Goal: Information Seeking & Learning: Learn about a topic

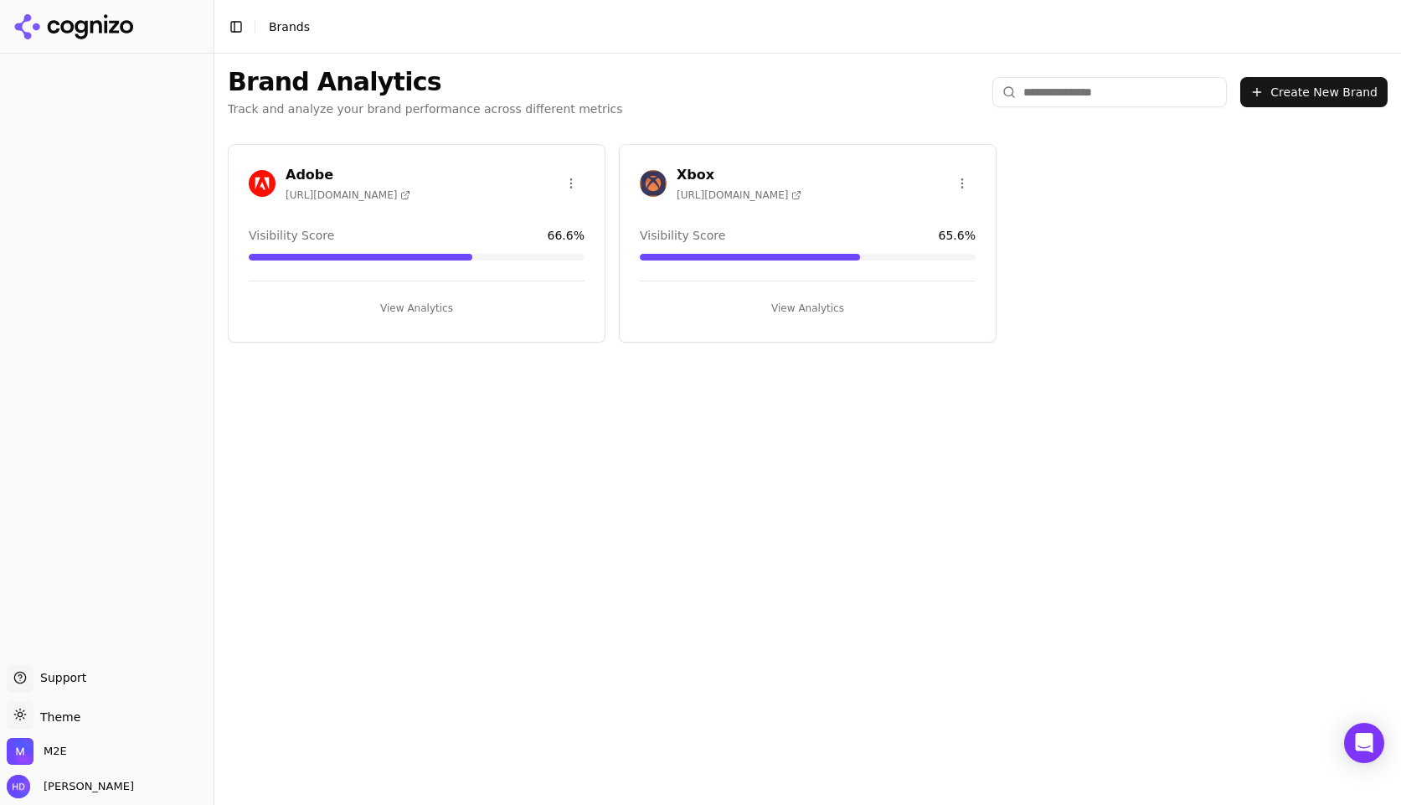
click at [679, 193] on span "https://xbox.com" at bounding box center [739, 194] width 125 height 13
click at [693, 165] on h3 "Xbox" at bounding box center [739, 175] width 125 height 20
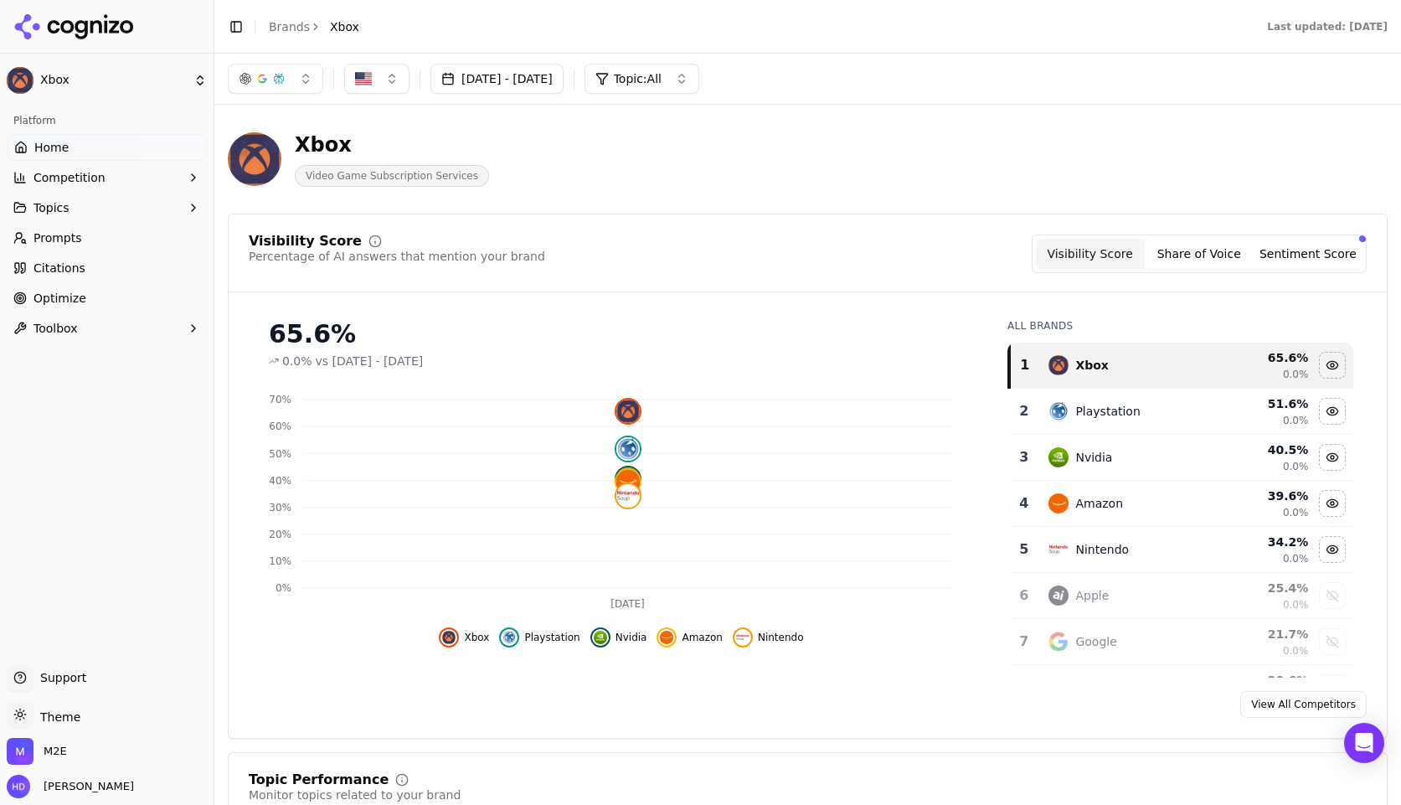
drag, startPoint x: 49, startPoint y: 271, endPoint x: 153, endPoint y: 137, distance: 170.2
click at [49, 271] on span "Citations" at bounding box center [59, 268] width 52 height 17
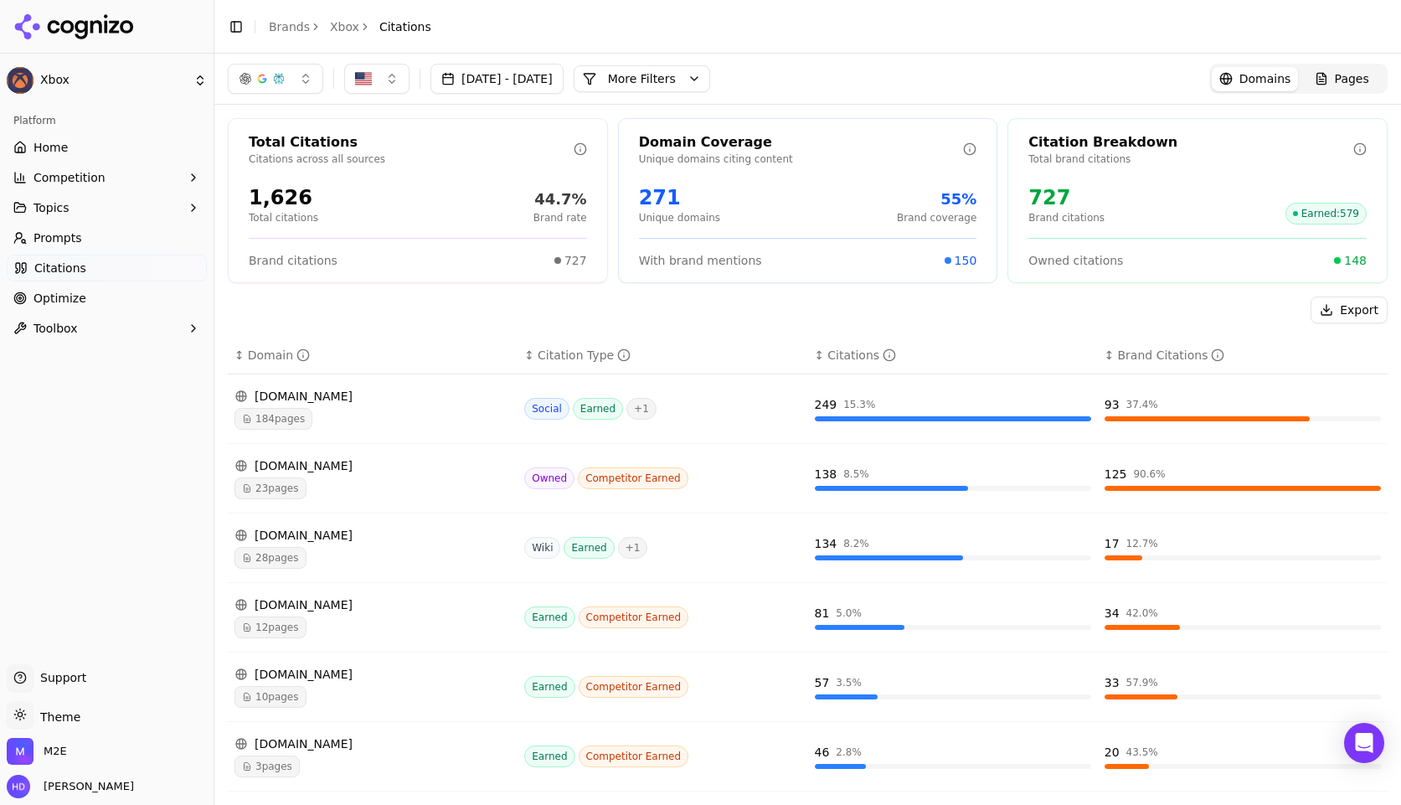
click at [237, 24] on button "Toggle Sidebar" at bounding box center [235, 26] width 23 height 23
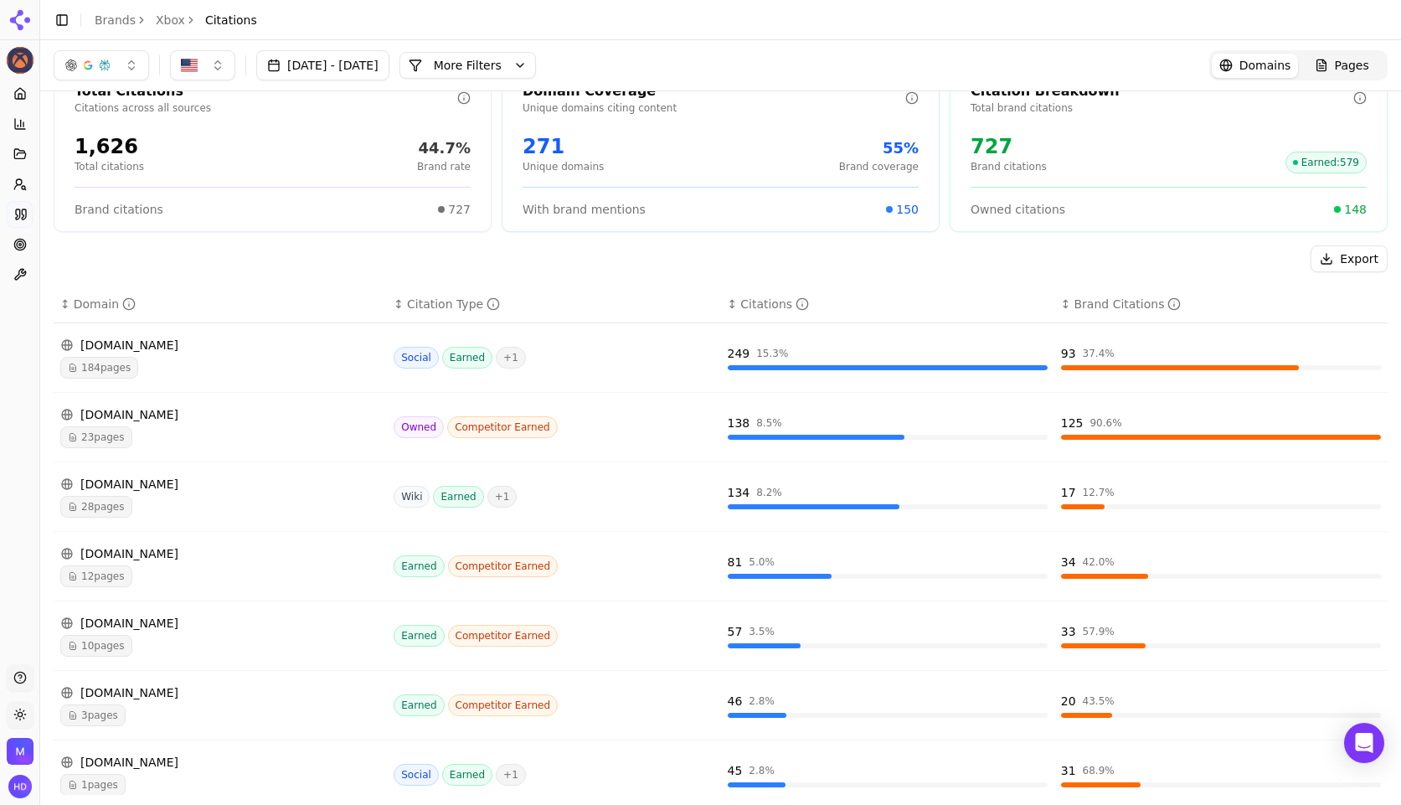
scroll to position [13, 0]
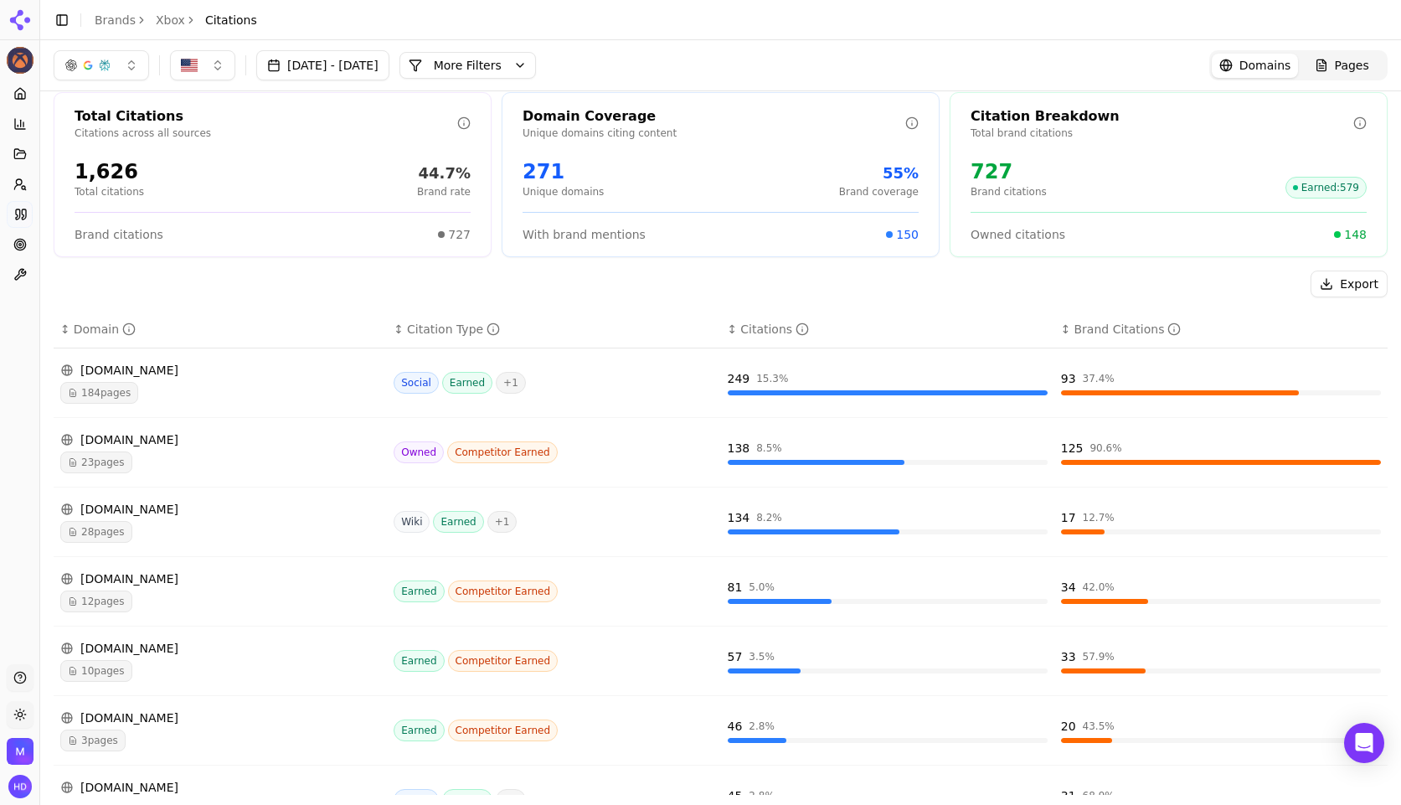
click at [380, 68] on button "Jul 27, 2025 - Aug 26, 2025" at bounding box center [322, 65] width 133 height 30
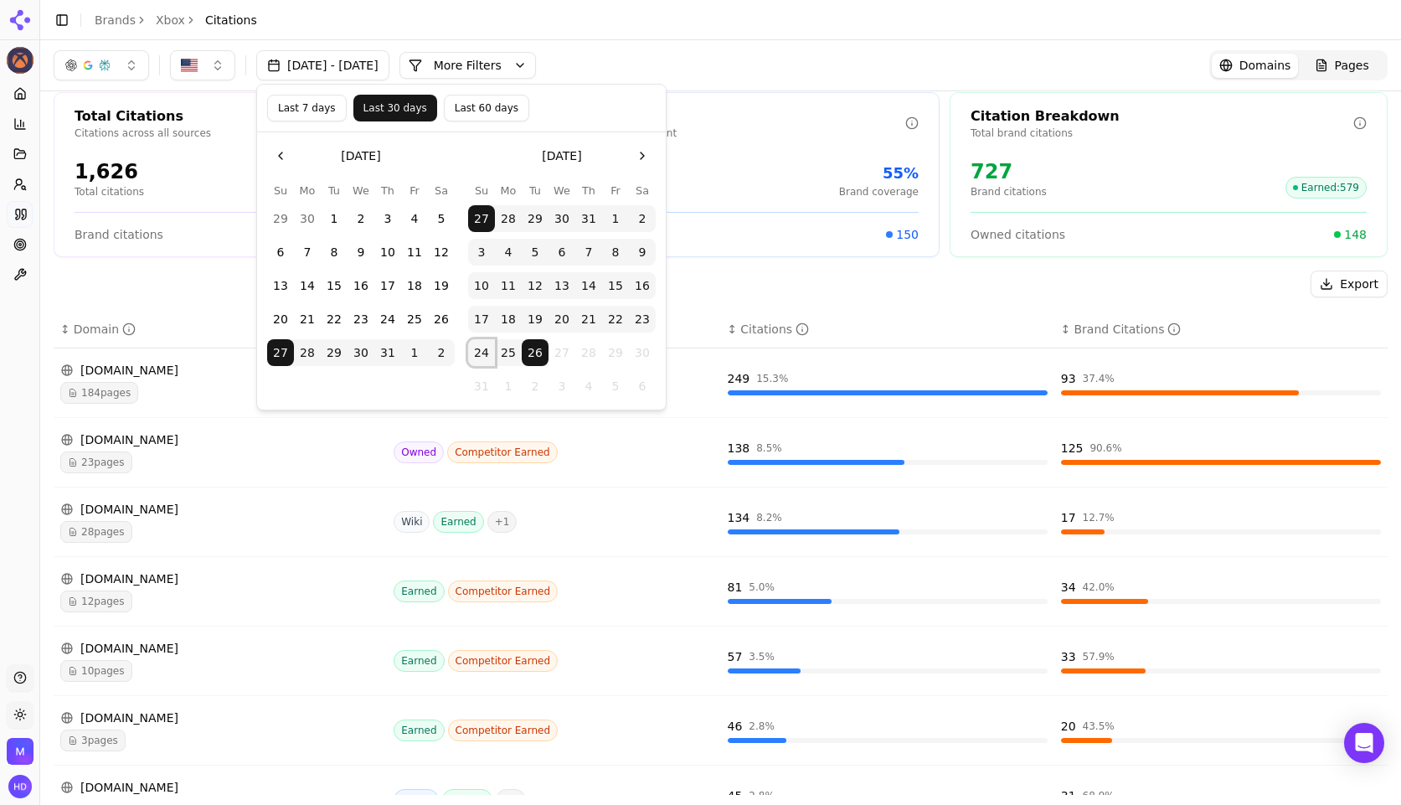
click at [488, 351] on button "24" at bounding box center [481, 352] width 27 height 27
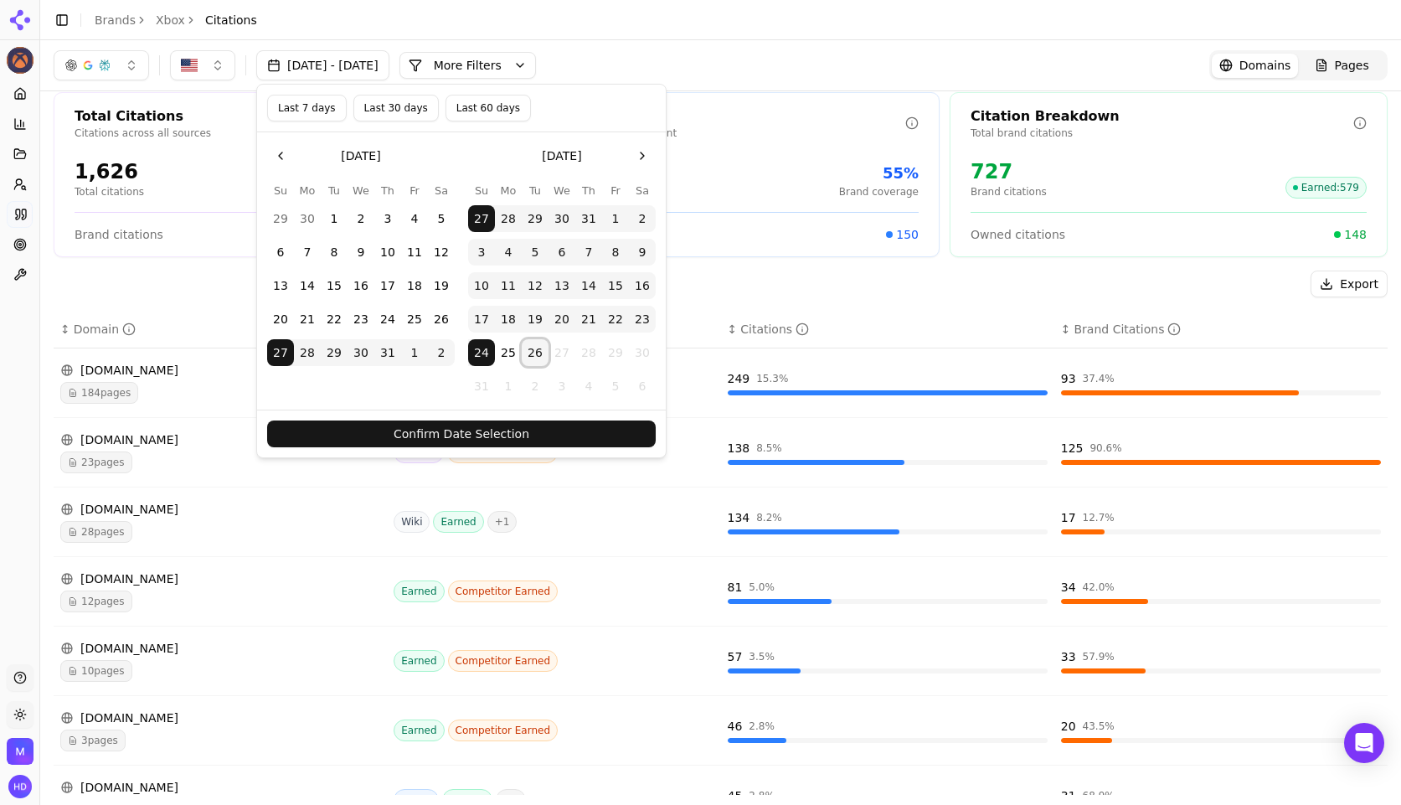
click at [536, 356] on button "26" at bounding box center [535, 352] width 27 height 27
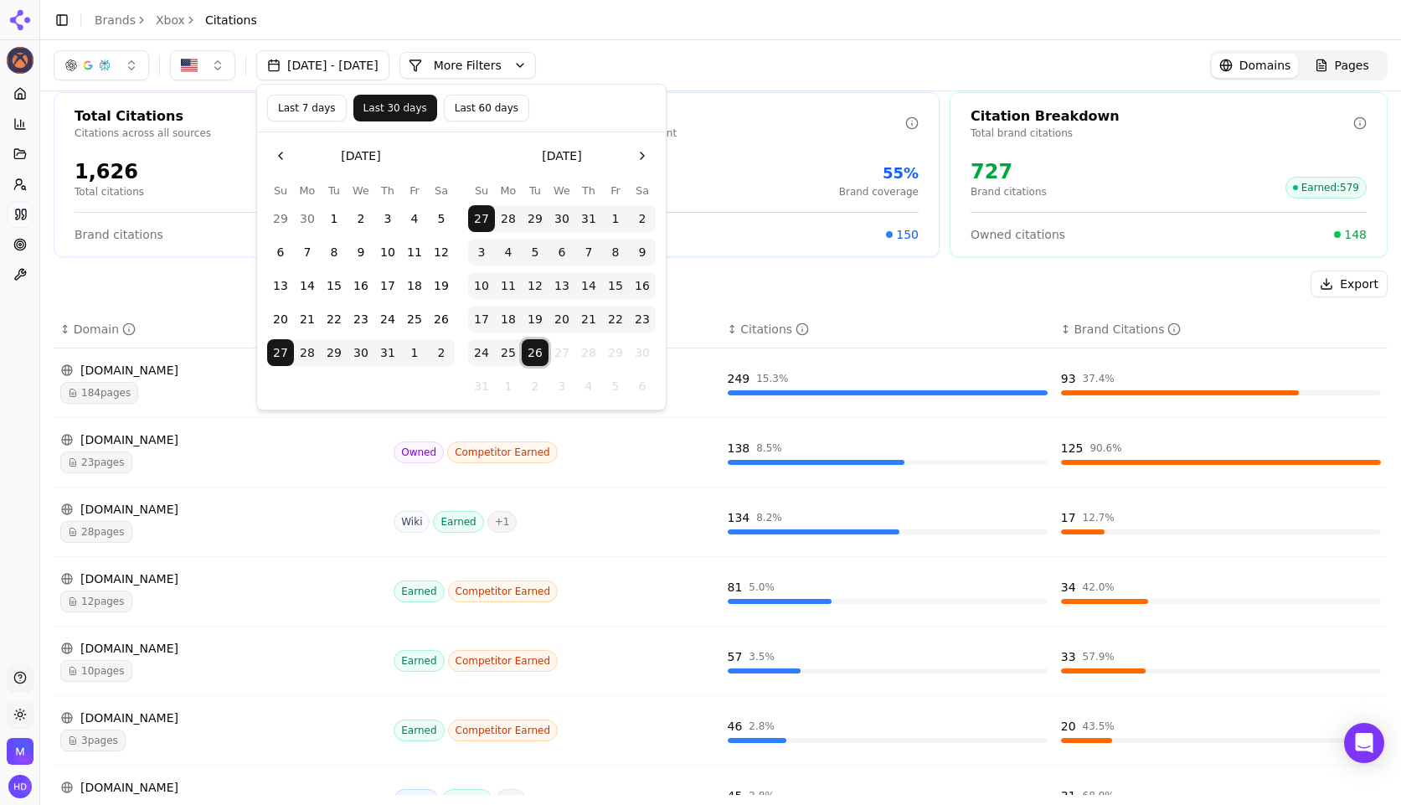
click at [536, 356] on button "26" at bounding box center [535, 352] width 27 height 27
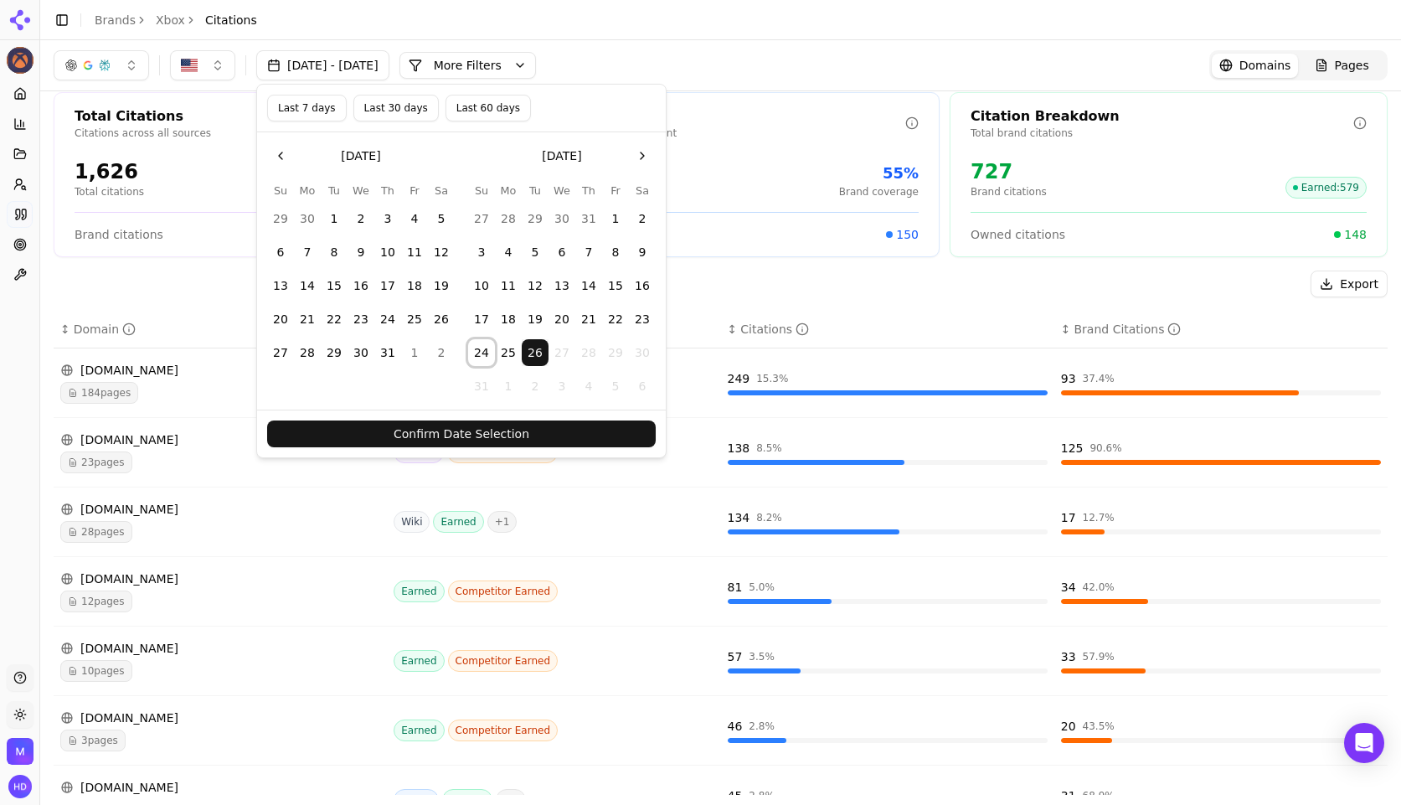
click at [488, 354] on button "24" at bounding box center [481, 352] width 27 height 27
click at [508, 429] on button "Confirm Date Selection" at bounding box center [461, 433] width 389 height 27
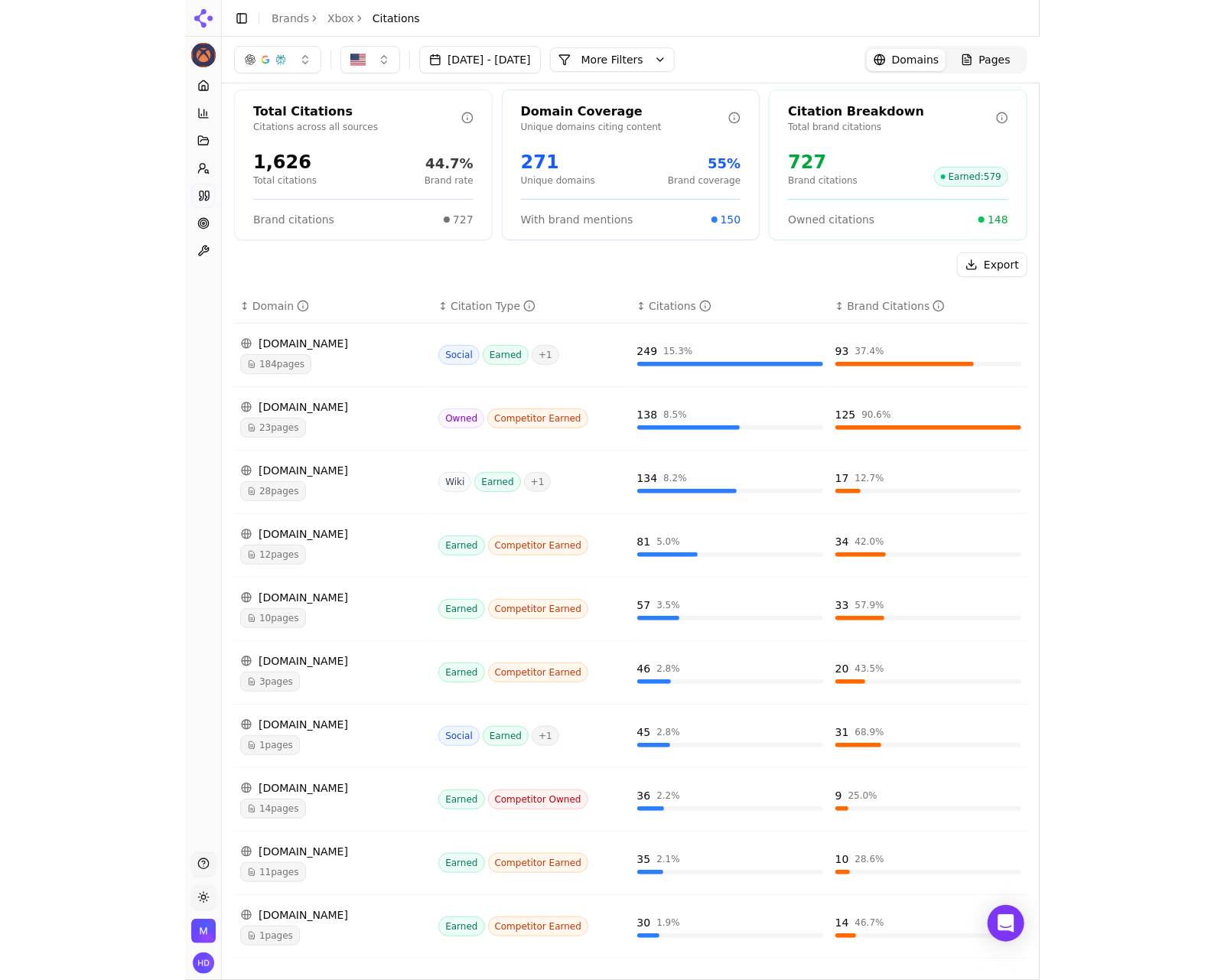
scroll to position [3, 0]
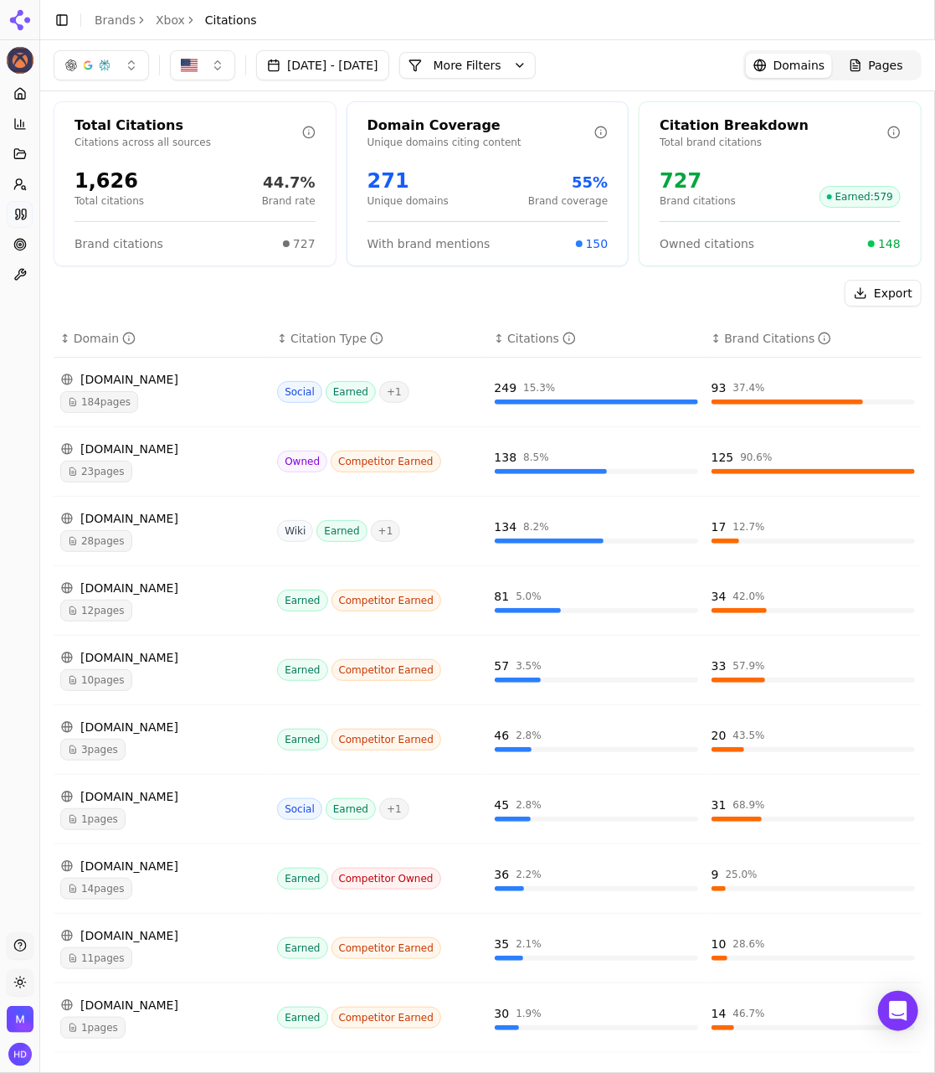
click at [173, 385] on div "reddit.com" at bounding box center [162, 379] width 204 height 17
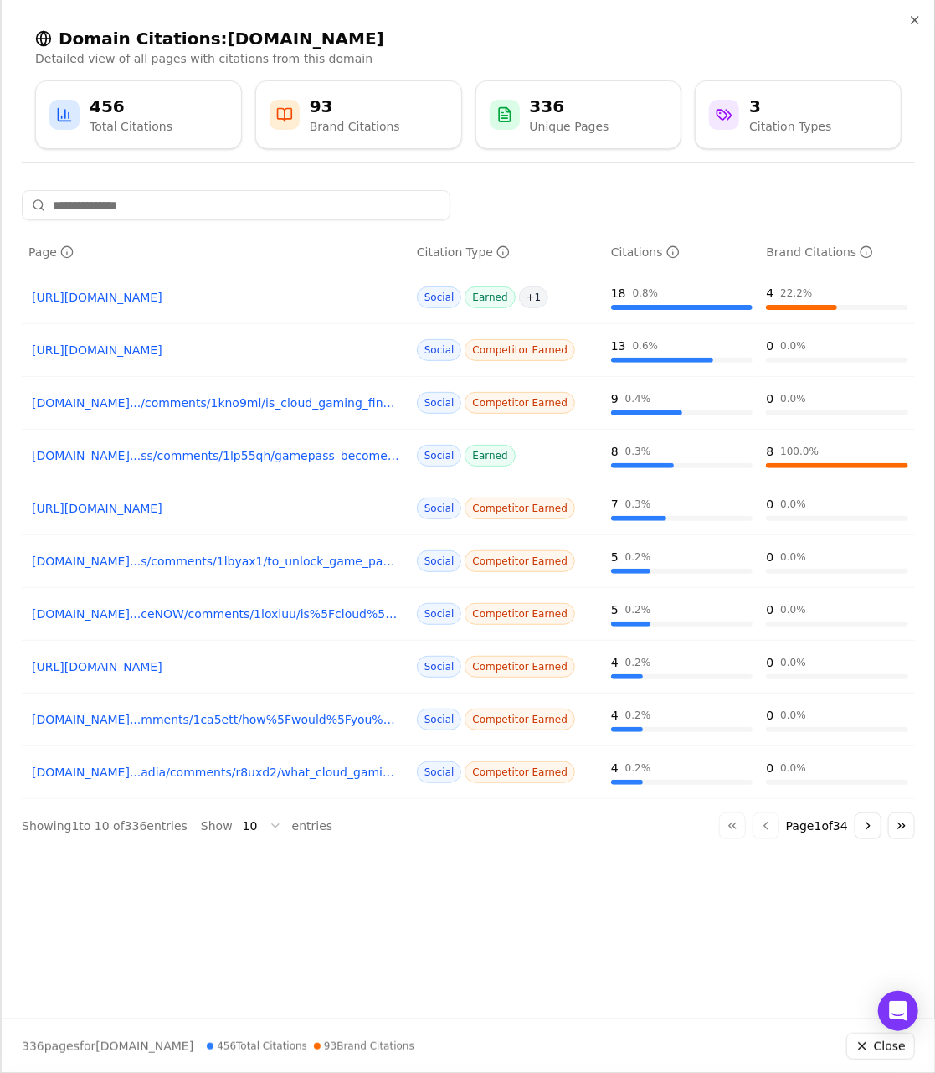
click at [226, 297] on link "https://reddit.com/r/gaming/comments/1ca5ett/how_would_you_rank_the_difference_…" at bounding box center [216, 297] width 368 height 17
click at [513, 173] on div "Domain Citations: reddit.com Detailed view of all pages with citations from thi…" at bounding box center [469, 88] width 934 height 177
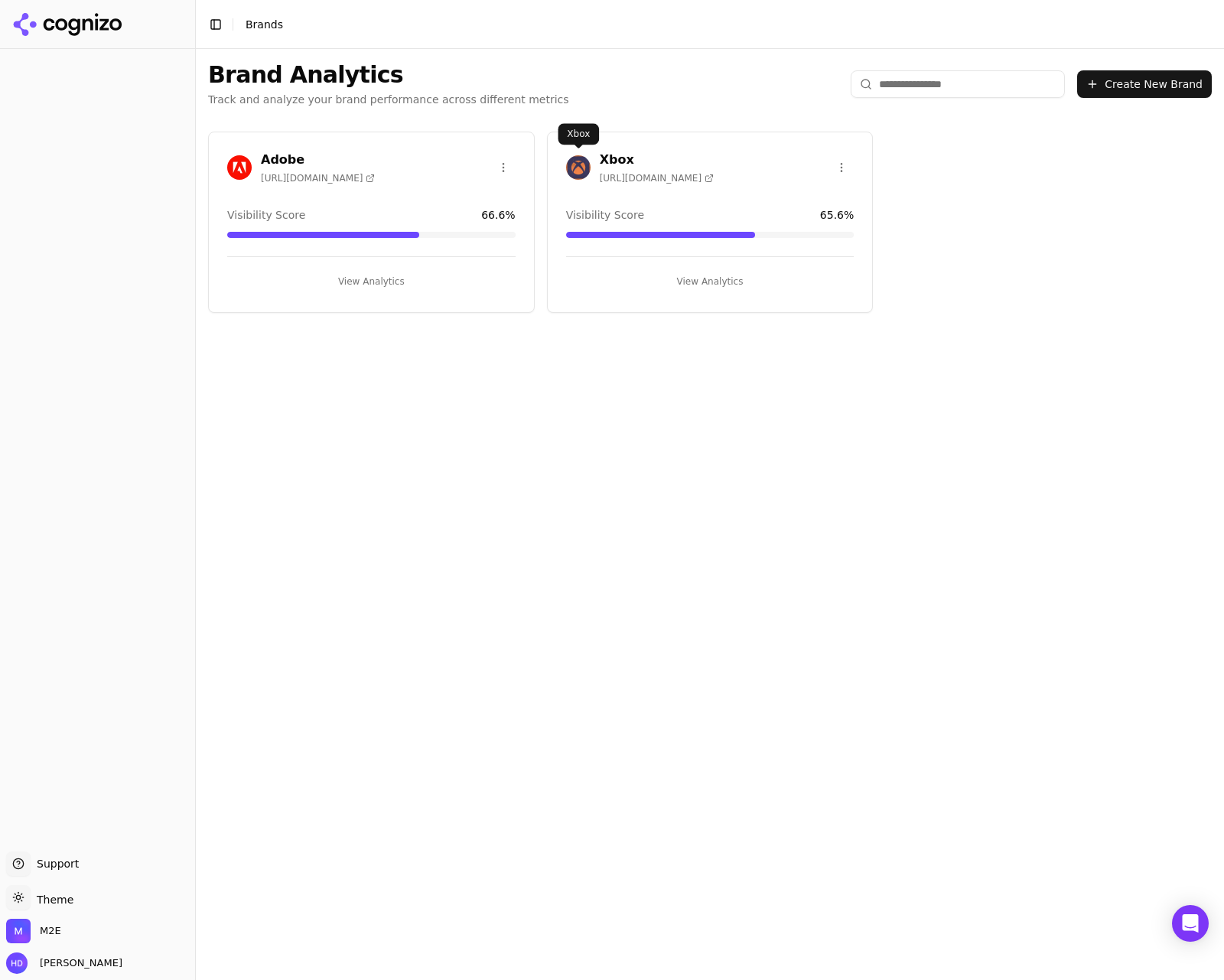
click at [597, 157] on div "Xbox https://xbox.com" at bounding box center [640, 167] width 148 height 34
click at [608, 158] on h3 "Xbox" at bounding box center [657, 160] width 114 height 18
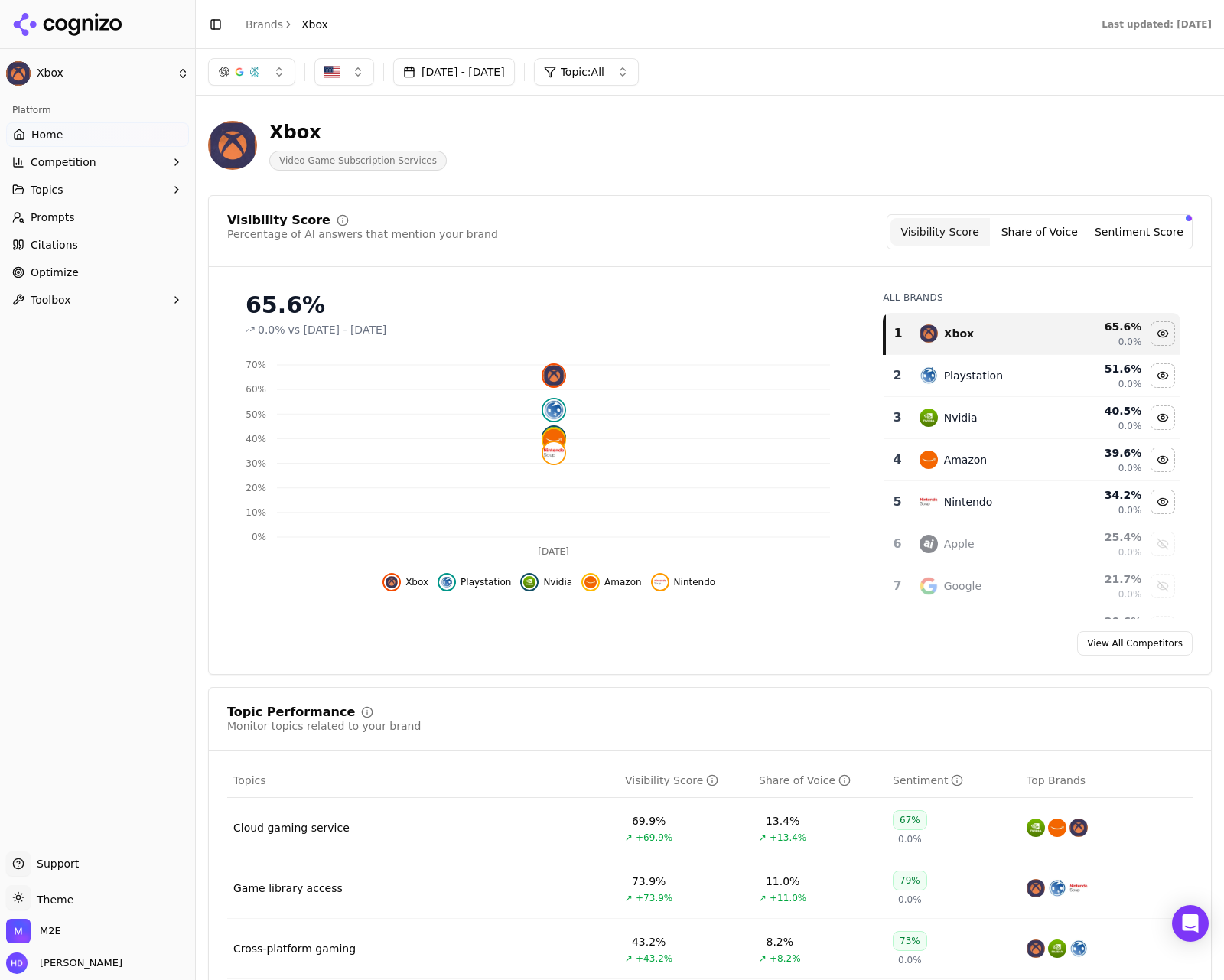
click at [72, 252] on span "Citations" at bounding box center [54, 245] width 47 height 16
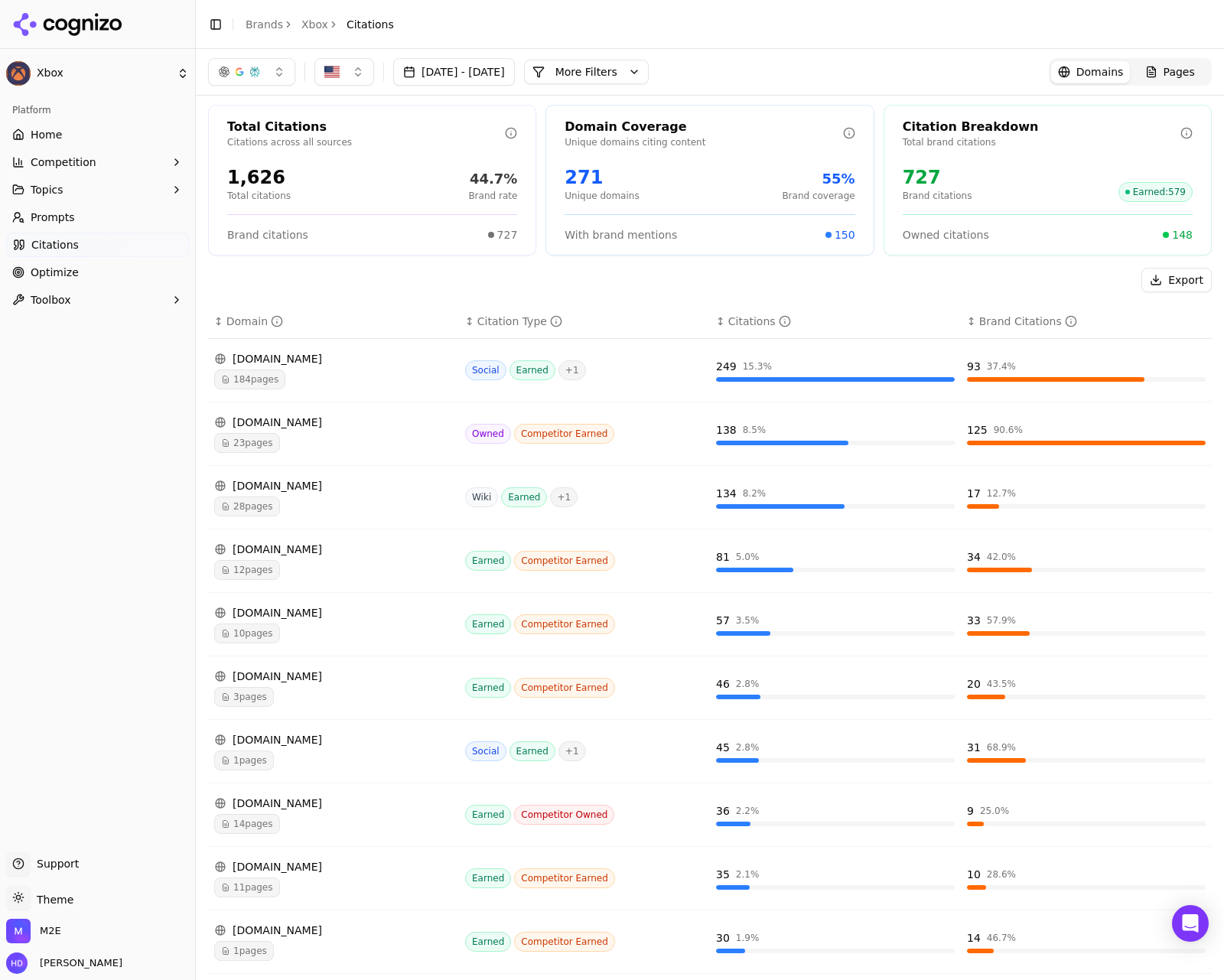
scroll to position [4, 0]
click at [1171, 72] on span "Pages" at bounding box center [1179, 71] width 31 height 16
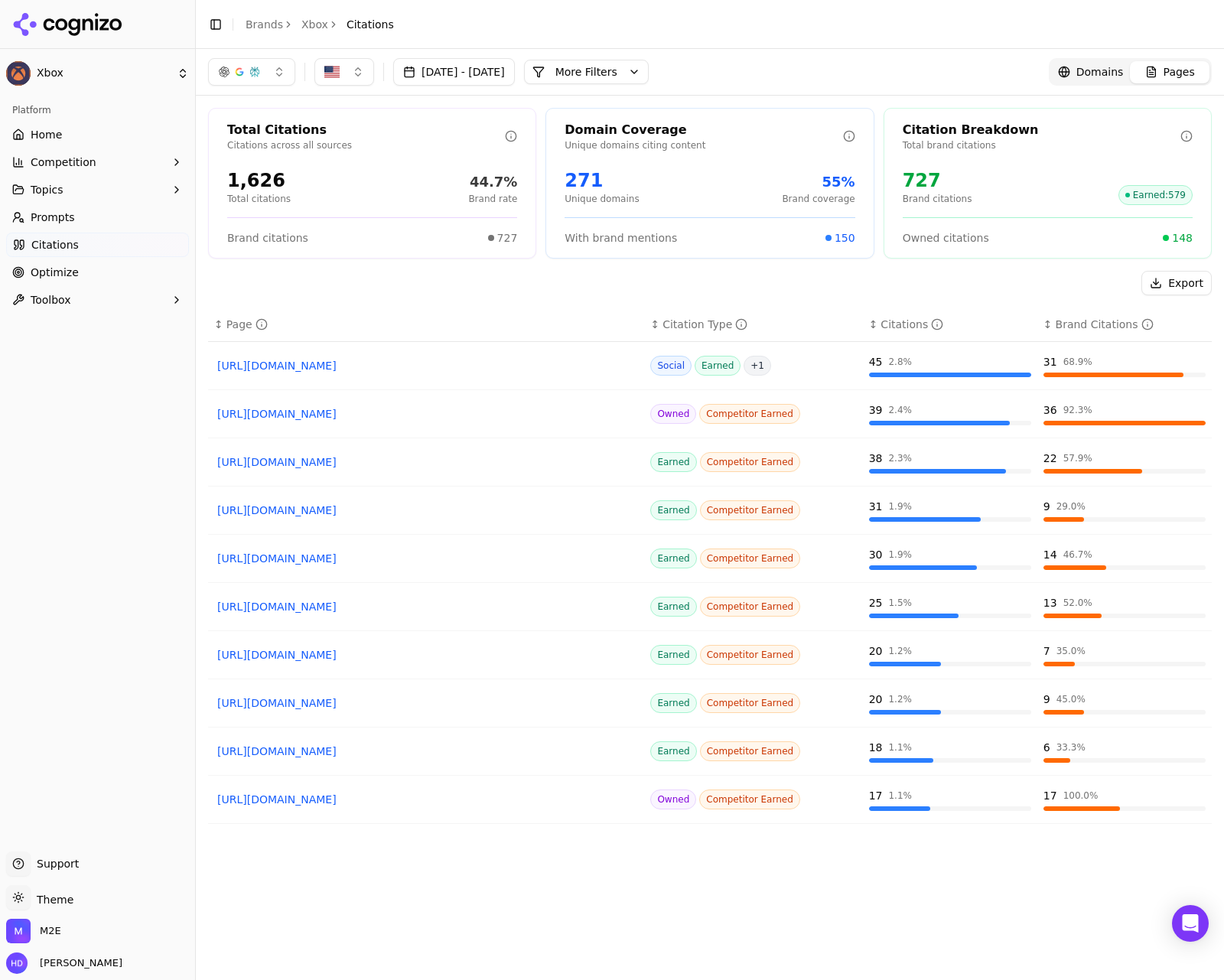
click at [1176, 280] on button "Export" at bounding box center [1177, 282] width 70 height 25
drag, startPoint x: 635, startPoint y: 29, endPoint x: 799, endPoint y: 66, distance: 168.1
click at [635, 28] on header "Toggle Sidebar Brands Xbox Citations" at bounding box center [710, 25] width 1029 height 49
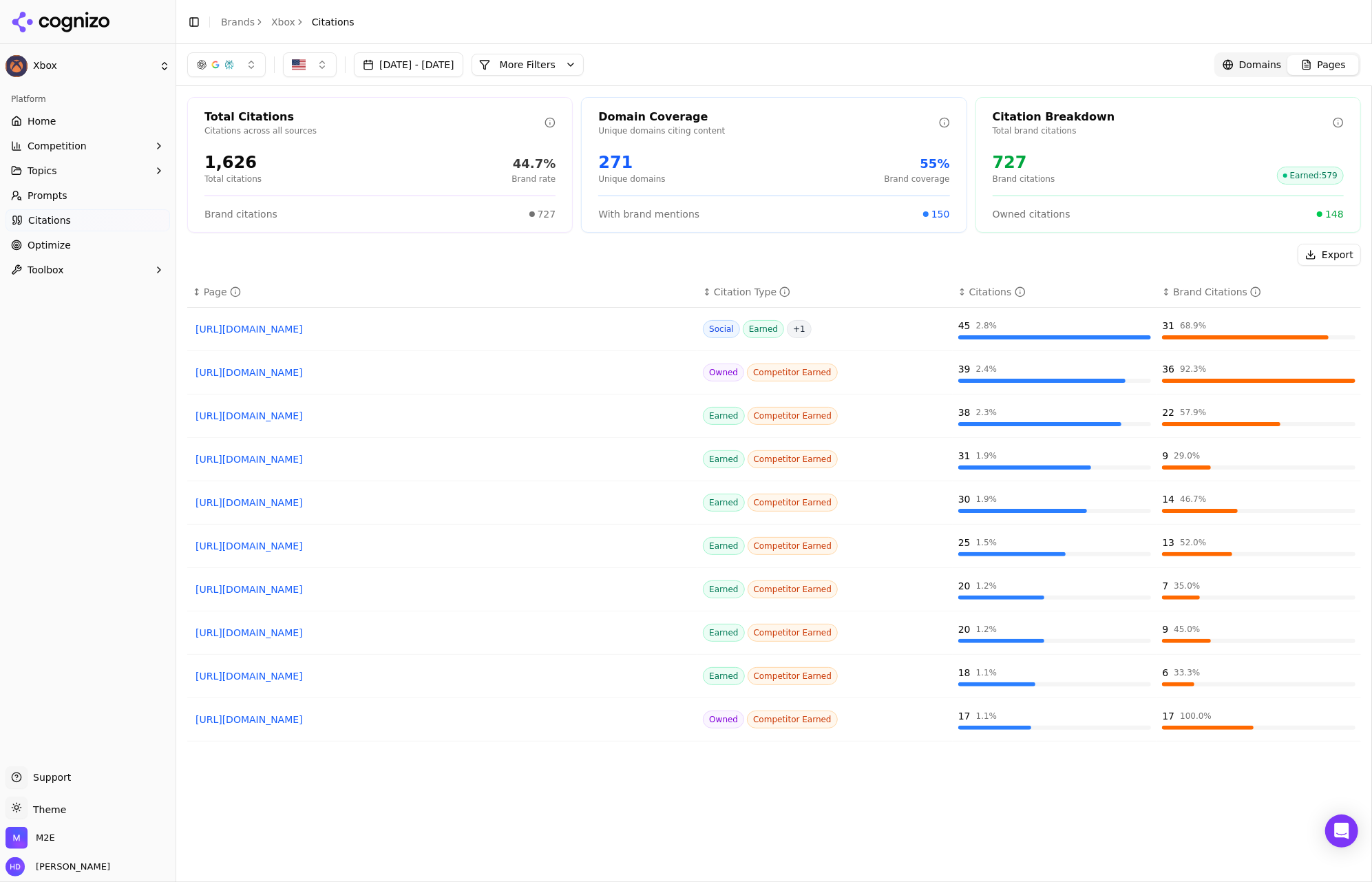
click at [834, 32] on header "Toggle Sidebar Brands Xbox Citations" at bounding box center [774, 22] width 1196 height 44
click at [831, 12] on header "Toggle Sidebar Brands Xbox Citations" at bounding box center [774, 22] width 1196 height 44
click at [748, 18] on header "Toggle Sidebar Brands Xbox Citations" at bounding box center [774, 22] width 1196 height 44
